Goal: Information Seeking & Learning: Learn about a topic

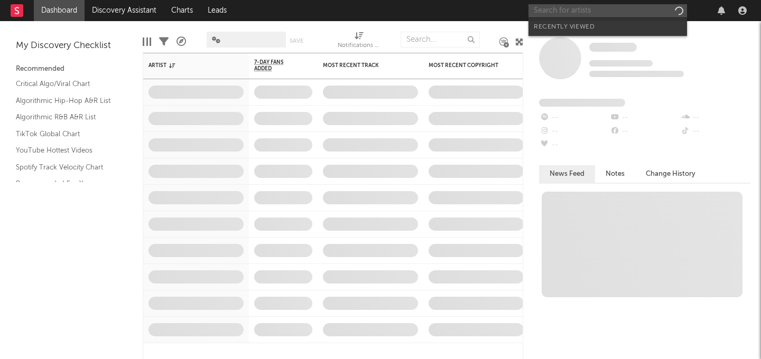
click at [606, 12] on input "text" at bounding box center [607, 10] width 158 height 13
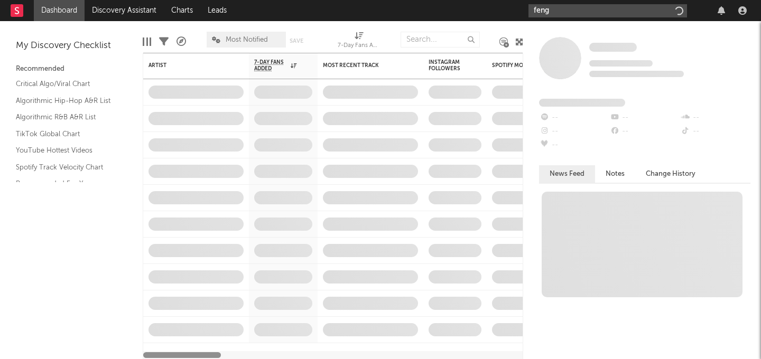
type input "feng"
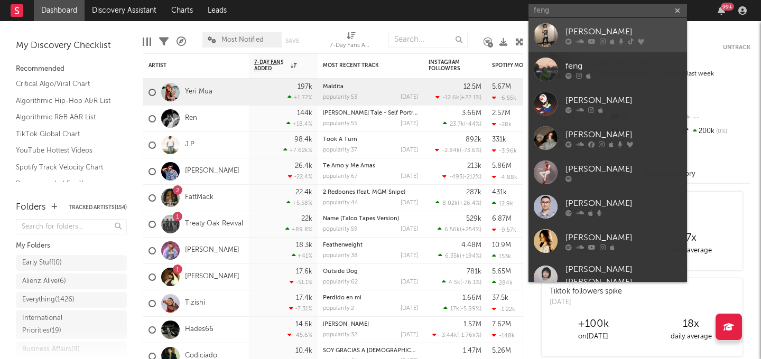
click at [575, 40] on div at bounding box center [623, 41] width 116 height 6
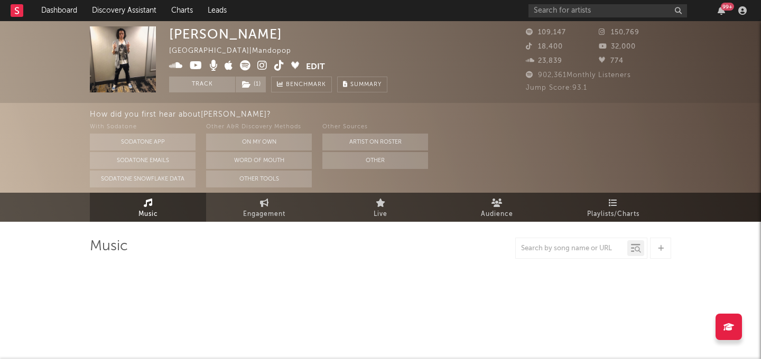
select select "6m"
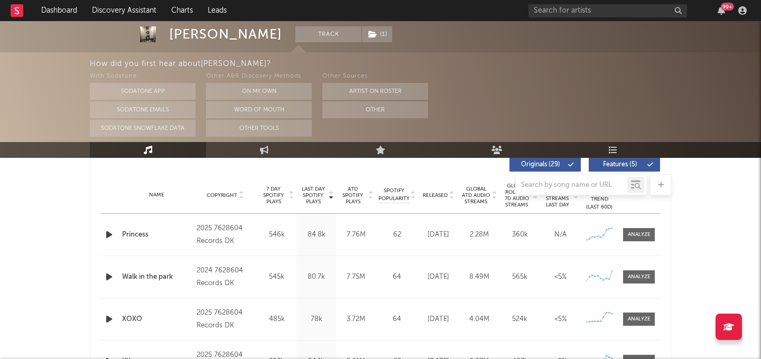
scroll to position [406, 0]
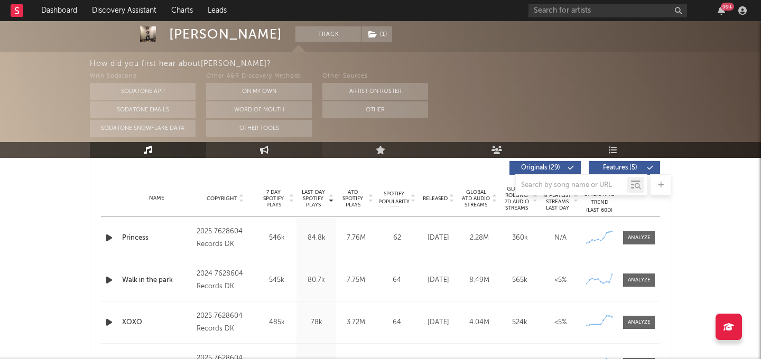
click at [257, 157] on link "Engagement" at bounding box center [264, 150] width 116 height 16
select select "1w"
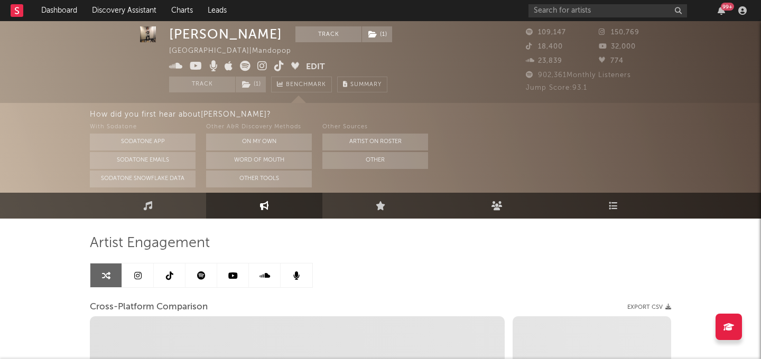
scroll to position [0, 0]
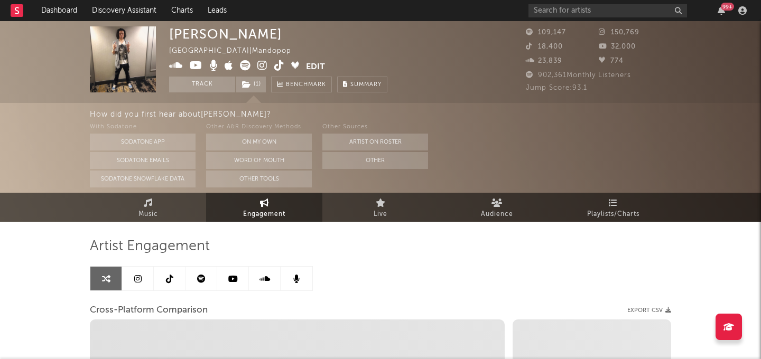
click at [259, 62] on icon at bounding box center [262, 65] width 10 height 11
select select "1m"
